Goal: Information Seeking & Learning: Learn about a topic

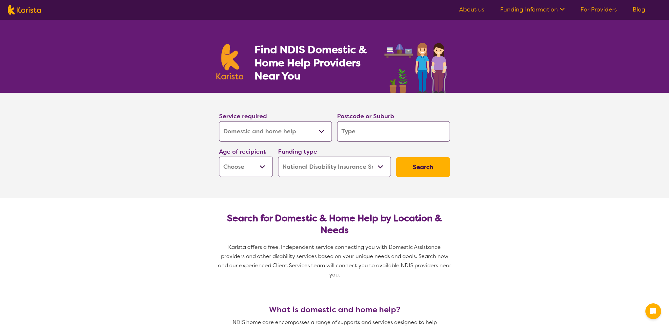
select select "Domestic and home help"
select select "NDIS"
select select "Domestic and home help"
select select "NDIS"
click at [294, 130] on select "Allied Health Assistant Assessment ([MEDICAL_DATA] or [MEDICAL_DATA]) Behaviour…" at bounding box center [273, 131] width 113 height 20
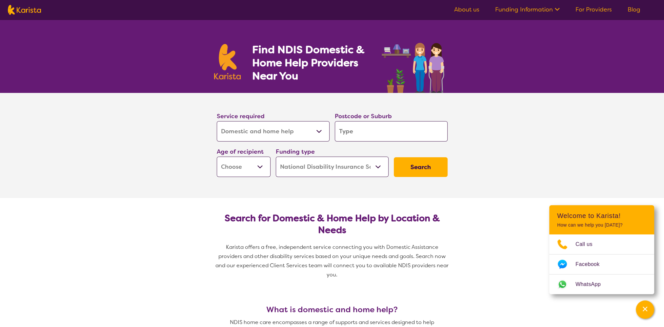
click at [217, 121] on select "Allied Health Assistant Assessment ([MEDICAL_DATA] or [MEDICAL_DATA]) Behaviour…" at bounding box center [273, 131] width 113 height 20
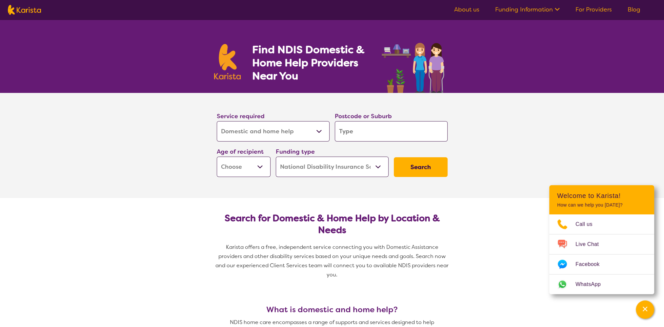
click at [352, 133] on input "search" at bounding box center [391, 131] width 113 height 20
click at [389, 130] on input "search" at bounding box center [391, 131] width 113 height 20
type input "4"
type input "41"
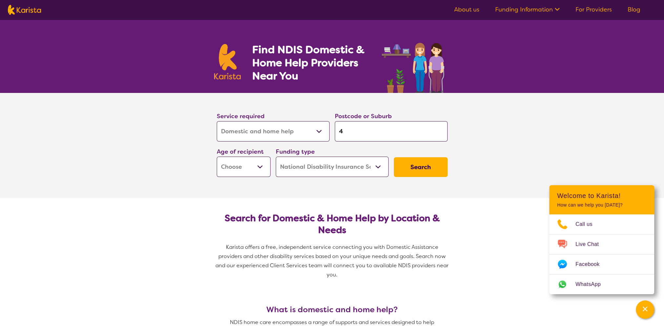
type input "41"
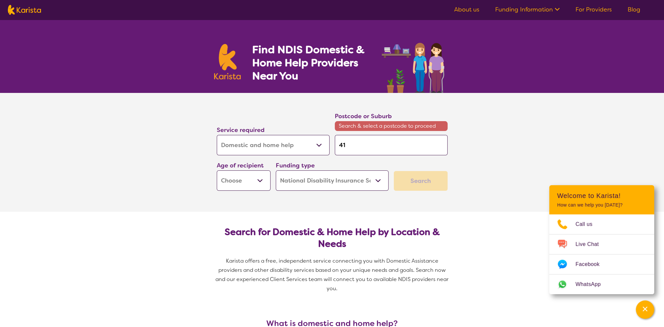
type input "416"
type input "4161"
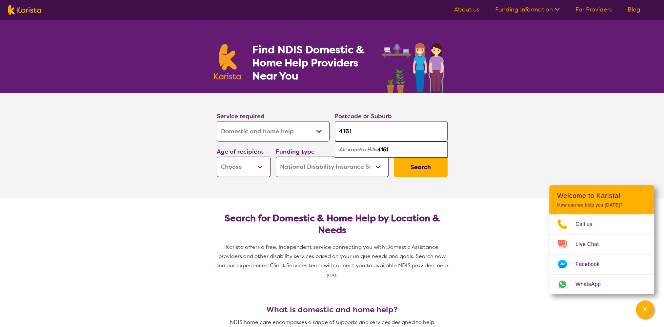
type input "4161"
click at [262, 169] on select "Early Childhood - 0 to 9 Child - 10 to 11 Adolescent - 12 to 17 Adult - 18 to 6…" at bounding box center [244, 166] width 54 height 20
select select "AD"
click at [217, 156] on select "Early Childhood - 0 to 9 Child - 10 to 11 Adolescent - 12 to 17 Adult - 18 to 6…" at bounding box center [244, 166] width 54 height 20
select select "AD"
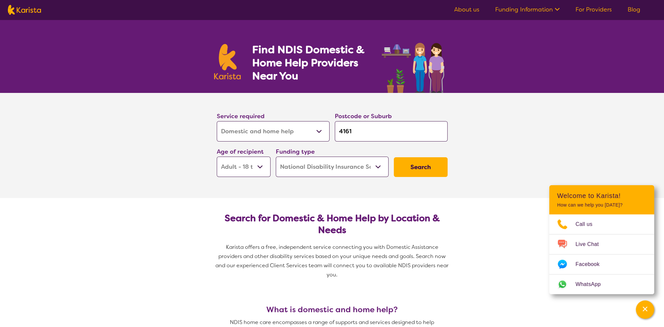
click at [410, 168] on button "Search" at bounding box center [421, 167] width 54 height 20
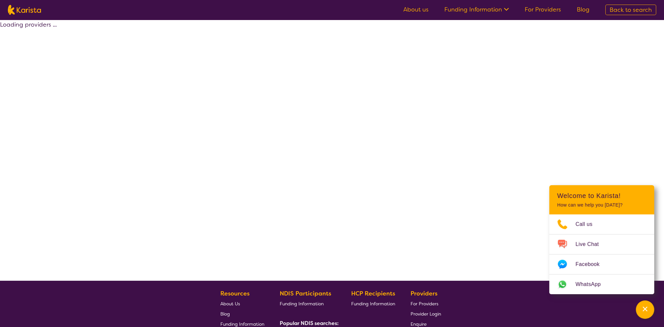
select select "by_score"
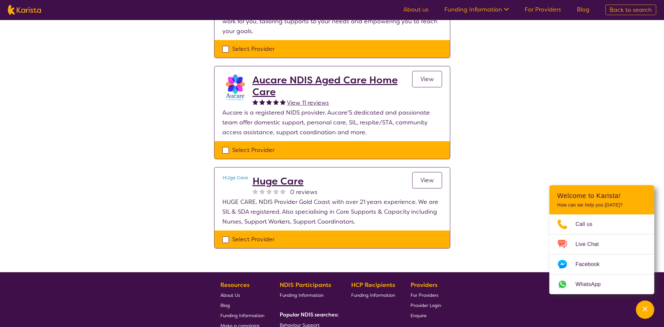
scroll to position [131, 0]
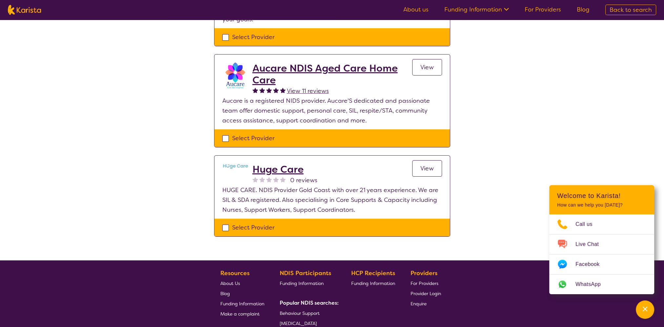
click at [435, 168] on link "View" at bounding box center [427, 168] width 30 height 16
